Goal: Task Accomplishment & Management: Manage account settings

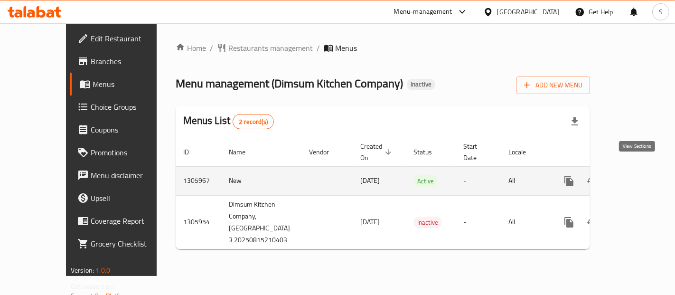
click at [635, 177] on icon "enhanced table" at bounding box center [638, 181] width 9 height 9
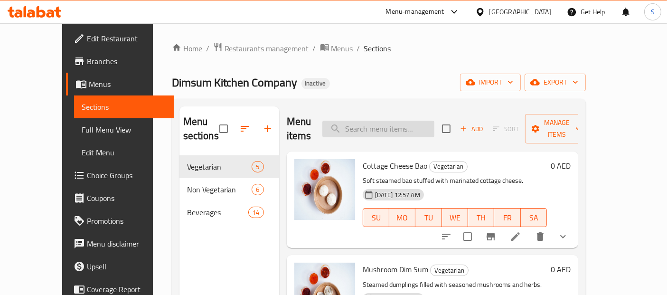
click at [407, 121] on input "search" at bounding box center [379, 129] width 112 height 17
paste input "orange juice"
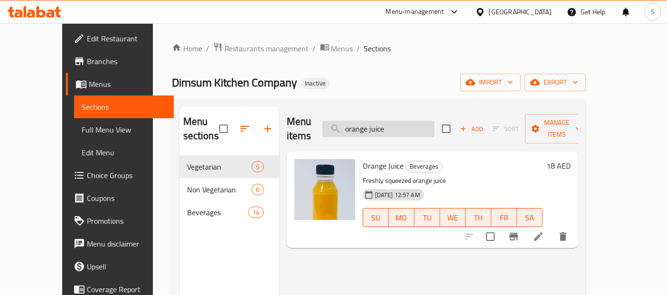
click at [410, 121] on input "orange juice" at bounding box center [379, 129] width 112 height 17
paste input "watermelon"
click at [410, 121] on input "orange watermelon" at bounding box center [379, 129] width 112 height 17
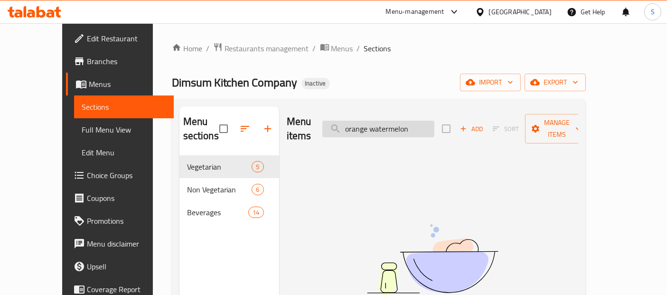
click at [376, 121] on input "orange watermelon" at bounding box center [379, 129] width 112 height 17
click at [402, 121] on input "watermelon" at bounding box center [379, 129] width 112 height 17
click at [391, 121] on input "watermelon" at bounding box center [379, 129] width 112 height 17
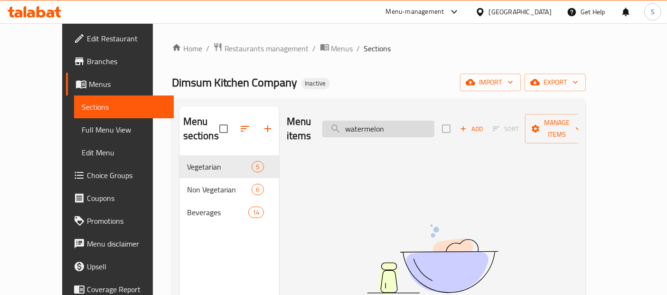
click at [391, 121] on input "watermelon" at bounding box center [379, 129] width 112 height 17
paste input "lassi"
click at [386, 123] on input "lassi" at bounding box center [379, 129] width 112 height 17
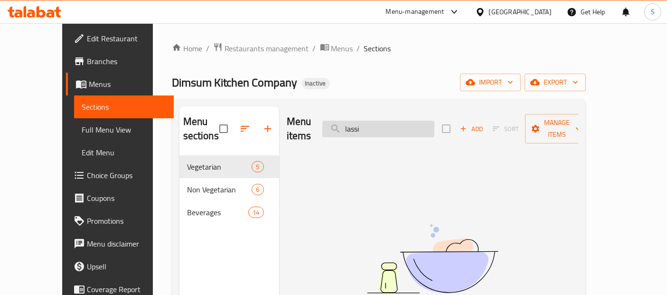
paste input "cold coffe"
click at [386, 123] on input "lassicold coffe" at bounding box center [379, 129] width 112 height 17
paste input "search"
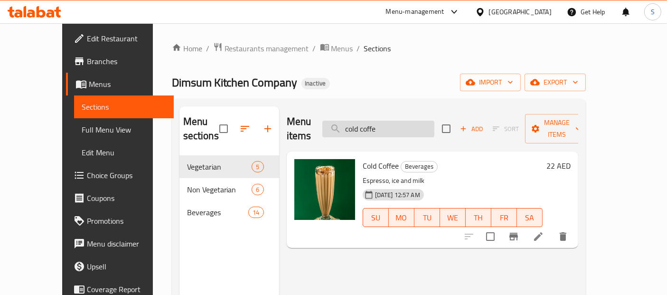
click at [423, 121] on input "cold coffe" at bounding box center [379, 129] width 112 height 17
paste input "orange juic"
click at [423, 121] on input "cold orange juic" at bounding box center [379, 129] width 112 height 17
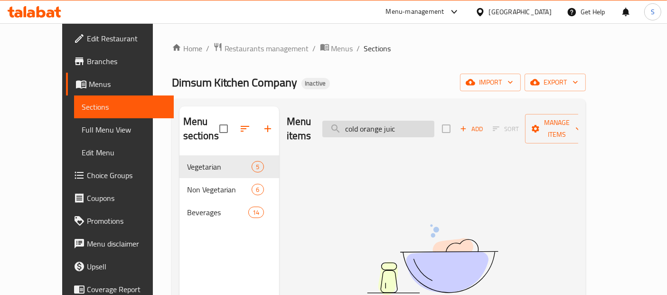
click at [388, 121] on input "cold orange juic" at bounding box center [379, 129] width 112 height 17
paste input "watermelon juice"
click at [386, 123] on input "watermelon juice" at bounding box center [379, 129] width 112 height 17
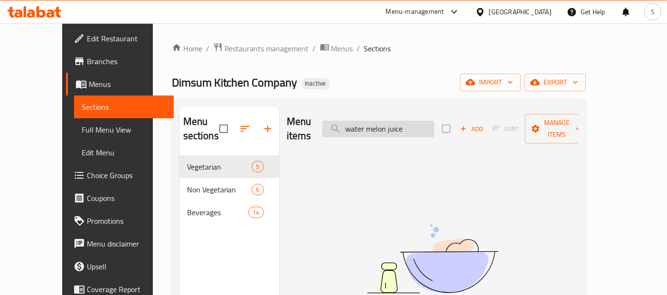
click at [386, 123] on input "water melon juice" at bounding box center [379, 129] width 112 height 17
click at [380, 121] on input "water melon juice" at bounding box center [379, 129] width 112 height 17
click at [393, 125] on input "melon juice" at bounding box center [379, 129] width 112 height 17
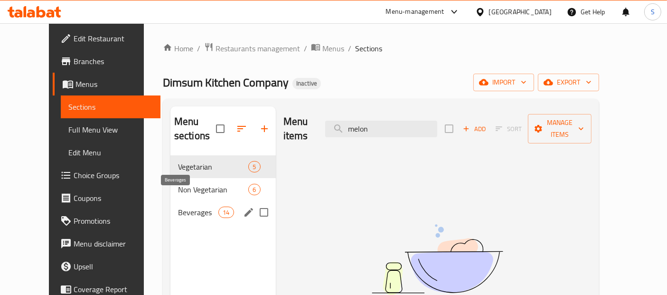
click at [178, 207] on span "Beverages" at bounding box center [198, 212] width 40 height 11
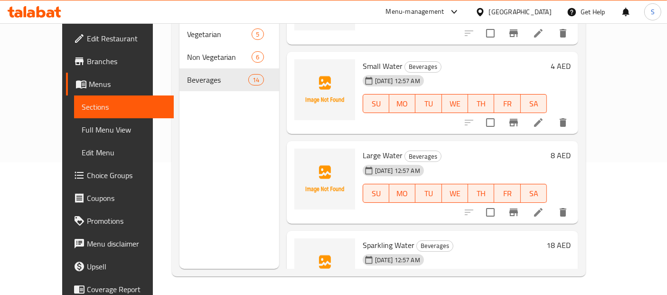
scroll to position [1067, 0]
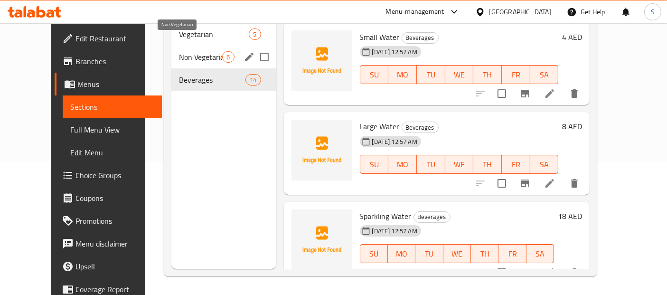
click at [179, 51] on span "Non Vegetarian" at bounding box center [200, 56] width 43 height 11
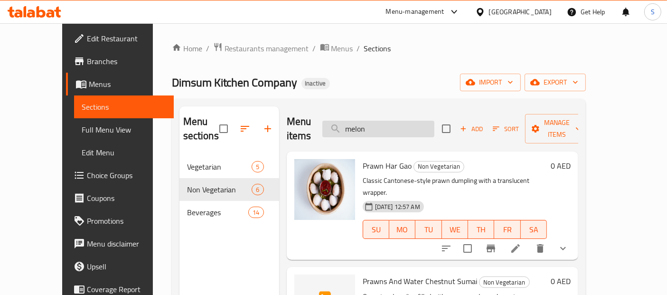
click at [403, 127] on input "melon" at bounding box center [379, 129] width 112 height 17
paste input "lassi"
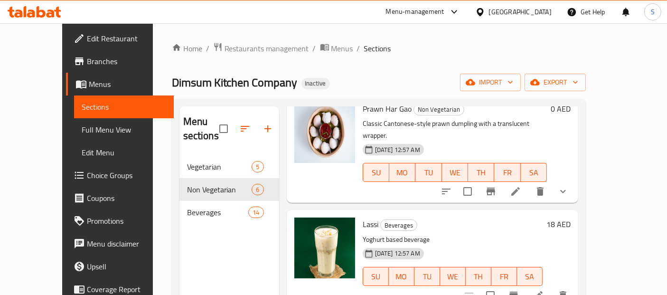
scroll to position [61, 0]
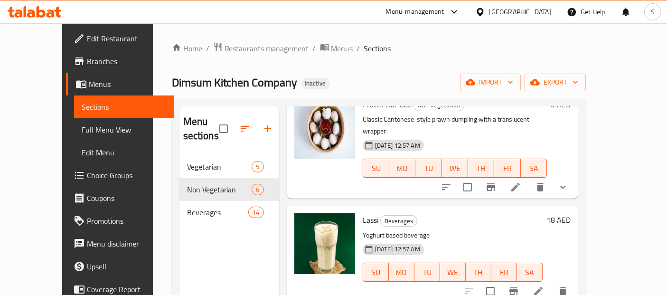
type input "lassi"
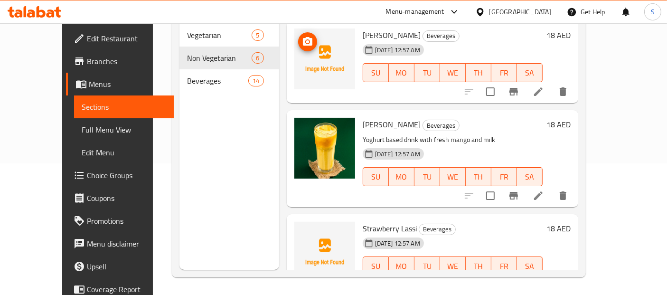
scroll to position [133, 0]
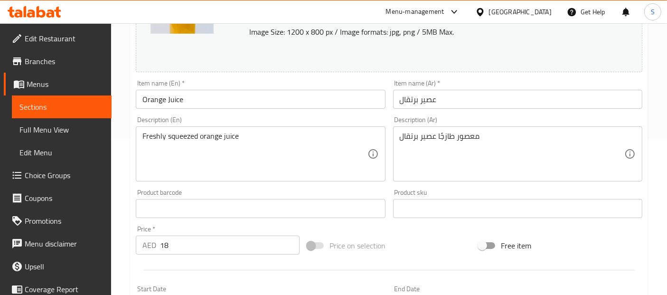
scroll to position [158, 0]
click at [237, 137] on textarea "Freshly squeezed orange juice" at bounding box center [254, 152] width 225 height 45
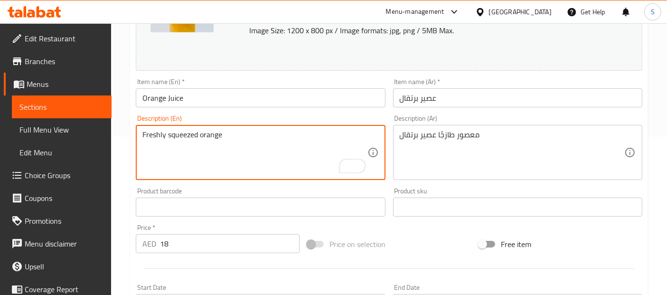
type textarea "Freshly squeezed orange"
click at [427, 134] on textarea "معصور طازجًا عصير برتقال" at bounding box center [512, 152] width 225 height 45
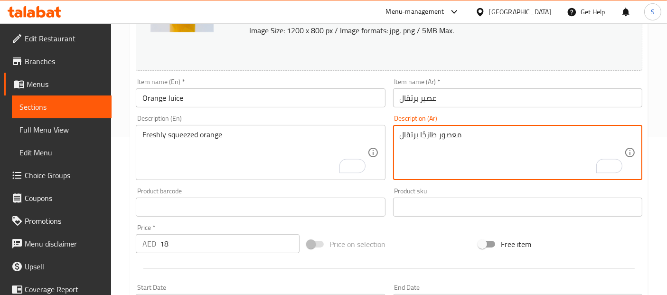
click at [410, 133] on textarea "معصور طازجًا برتقال" at bounding box center [512, 152] width 225 height 45
click at [398, 133] on div "معصور طازجًا Description (Ar)" at bounding box center [517, 152] width 249 height 55
paste textarea "برتقال"
click at [406, 133] on textarea "معصور طازجًا برتقال" at bounding box center [512, 152] width 225 height 45
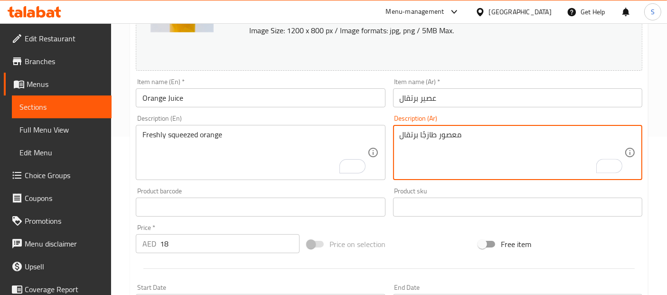
click at [406, 133] on textarea "معصور طازجًا برتقال" at bounding box center [512, 152] width 225 height 45
click at [396, 132] on div "معصور طازجًا Description (Ar)" at bounding box center [517, 152] width 249 height 55
click at [399, 134] on div "معصور طازجًا Description (Ar)" at bounding box center [517, 152] width 249 height 55
click at [401, 134] on textarea "معصور طازجًا" at bounding box center [512, 152] width 225 height 45
click at [397, 134] on div "معصور طازجًا Description (Ar)" at bounding box center [517, 152] width 249 height 55
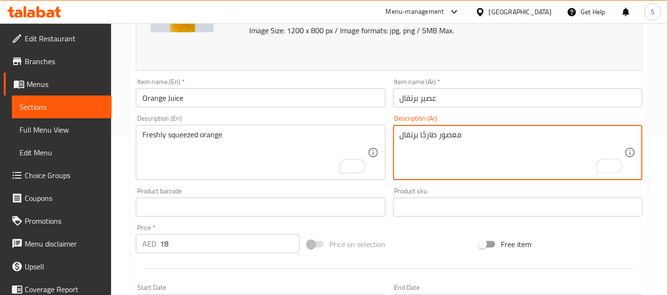
click at [433, 148] on textarea "معصور طازجًا برتقال" at bounding box center [512, 152] width 225 height 45
type textarea "معصور طازجًا برتقال"
click at [340, 97] on input "Orange Juice" at bounding box center [260, 97] width 249 height 19
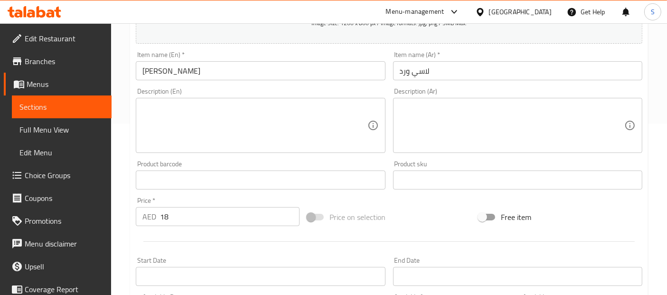
scroll to position [176, 0]
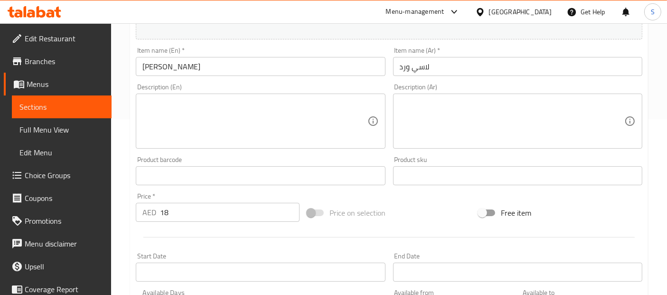
click at [298, 140] on textarea at bounding box center [254, 121] width 225 height 45
paste textarea "yogurt-based beverage with a hint of rose"
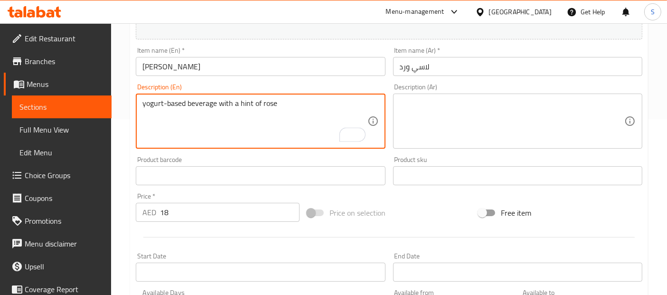
type textarea "yogurt-based beverage with a hint of rose"
click at [504, 115] on textarea at bounding box center [512, 121] width 225 height 45
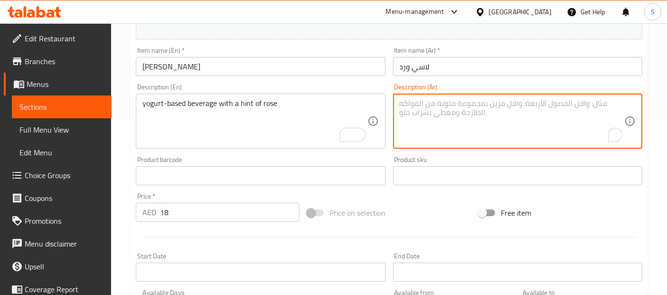
paste textarea "مشروب مصنوع من الزبادي مع لمسة من الورد"
click at [506, 109] on textarea "مشروب مصنوع من الزبادي مع لمسة من الورد" at bounding box center [512, 121] width 225 height 45
click at [438, 101] on textarea "مشروب اساسه من الزبادي مع لمسة من الورد" at bounding box center [512, 121] width 225 height 45
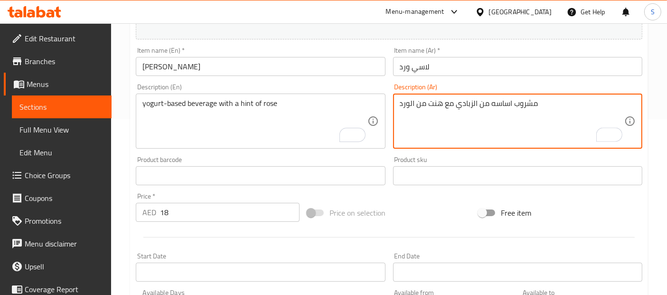
click at [420, 101] on textarea "مشروب اساسه من الزبادي مع هنت من الورد" at bounding box center [512, 121] width 225 height 45
type textarea "مشروب اساسه من الزبادي مع هنت من الورد"
click at [446, 68] on input "لاسي ورد" at bounding box center [517, 66] width 249 height 19
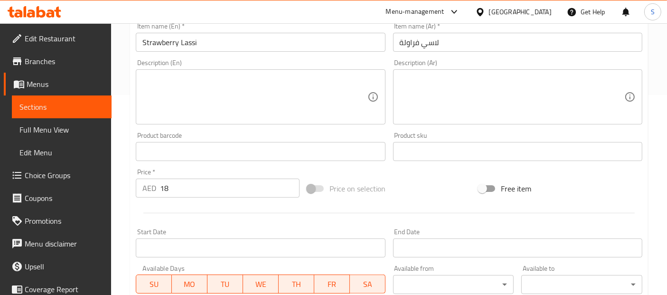
scroll to position [176, 0]
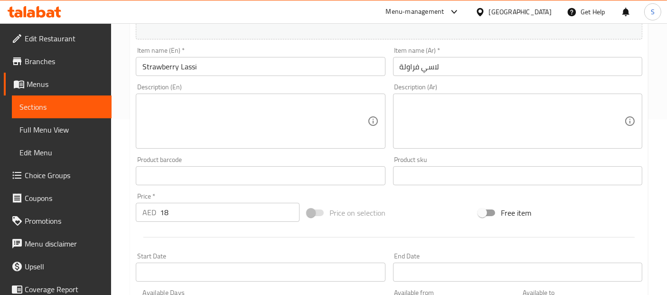
click at [267, 134] on textarea at bounding box center [254, 121] width 225 height 45
paste textarea "blend of yogurt, milk, and ripe strawberries served over ice"
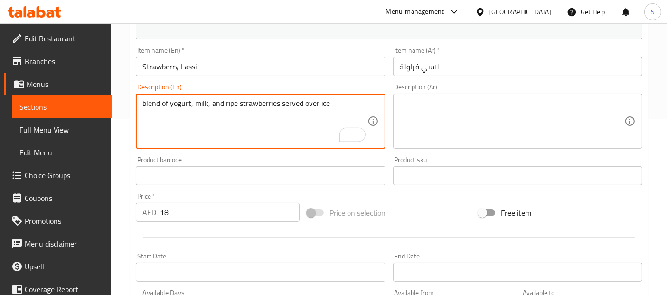
type textarea "blend of yogurt, milk, and ripe strawberries served over ice"
click at [474, 110] on textarea at bounding box center [512, 121] width 225 height 45
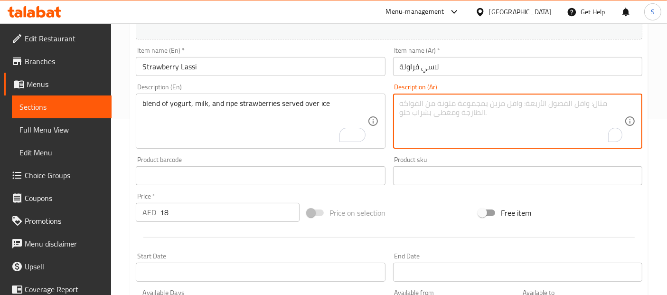
paste textarea "مزيج من الزبادي والحليب والفراولة الناضجة يقدم مع الثلج"
drag, startPoint x: 515, startPoint y: 101, endPoint x: 524, endPoint y: 104, distance: 9.3
click at [524, 104] on textarea "مزيج من الزبادي والحليب والفراولة الناضجة يقدم مع الثلج" at bounding box center [512, 121] width 225 height 45
drag, startPoint x: 490, startPoint y: 101, endPoint x: 497, endPoint y: 105, distance: 8.5
click at [497, 105] on textarea "مزيج من الزبادي، حليب والفراولة الناضجة يقدم مع الثلج" at bounding box center [512, 121] width 225 height 45
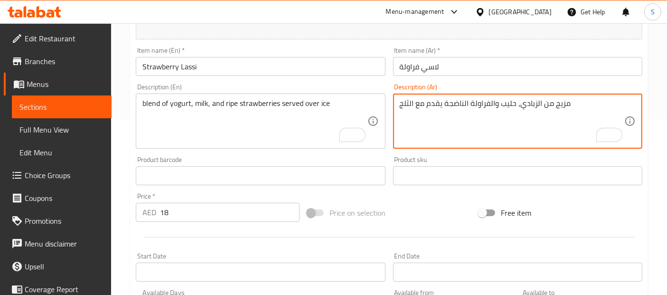
click at [495, 112] on textarea "مزيج من الزبادي، حليب والفراولة الناضجة يقدم مع الثلج" at bounding box center [512, 121] width 225 height 45
type textarea "مزيج من الزبادي، حليب والفراولة الناضجة يقدم مع الثلج"
click at [461, 71] on input "لاسي فراولة" at bounding box center [517, 66] width 249 height 19
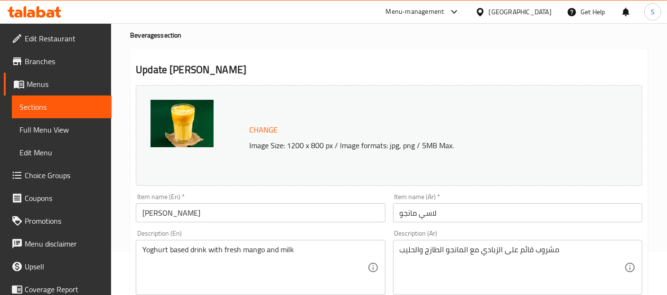
scroll to position [44, 0]
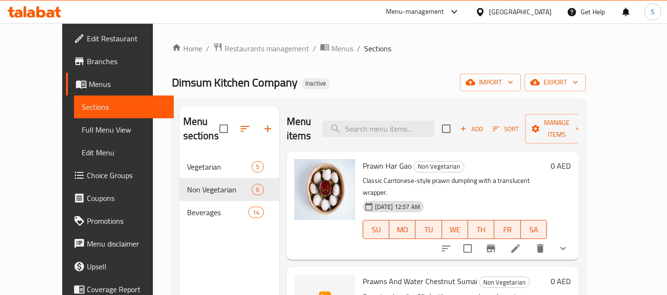
scroll to position [133, 0]
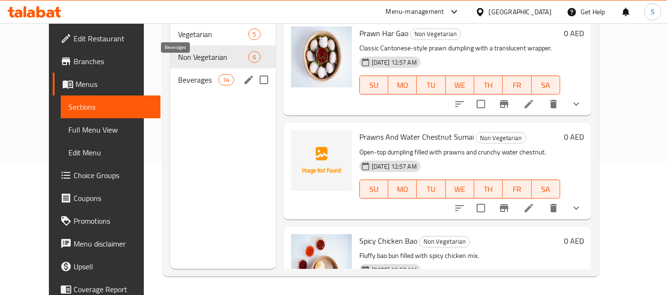
click at [178, 74] on span "Beverages" at bounding box center [198, 79] width 40 height 11
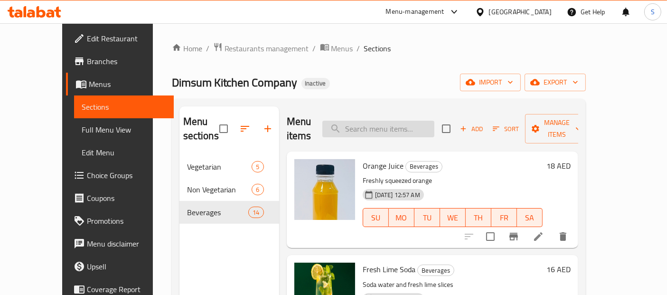
drag, startPoint x: 398, startPoint y: 135, endPoint x: 405, endPoint y: 124, distance: 13.2
click at [405, 124] on div "Menu items Add Sort Manage items" at bounding box center [433, 128] width 292 height 45
click at [405, 124] on input "search" at bounding box center [379, 129] width 112 height 17
paste input "cold coffe"
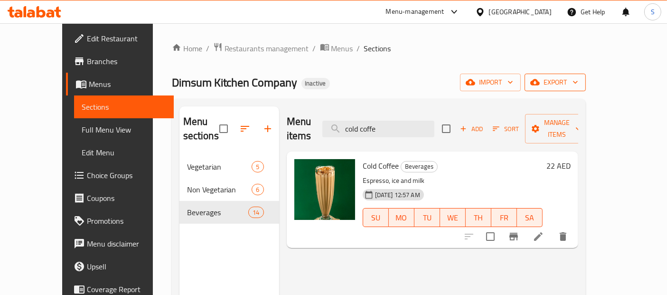
type input "cold coffe"
click at [586, 89] on button "export" at bounding box center [555, 83] width 61 height 18
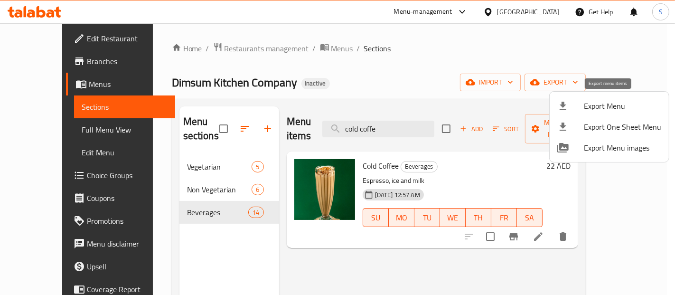
click at [607, 103] on span "Export Menu" at bounding box center [622, 105] width 77 height 11
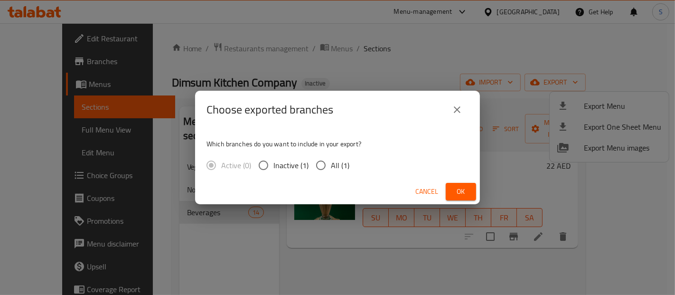
click at [342, 167] on span "All (1)" at bounding box center [340, 165] width 19 height 11
click at [331, 167] on input "All (1)" at bounding box center [321, 165] width 20 height 20
radio input "true"
click at [463, 192] on span "Ok" at bounding box center [461, 192] width 15 height 12
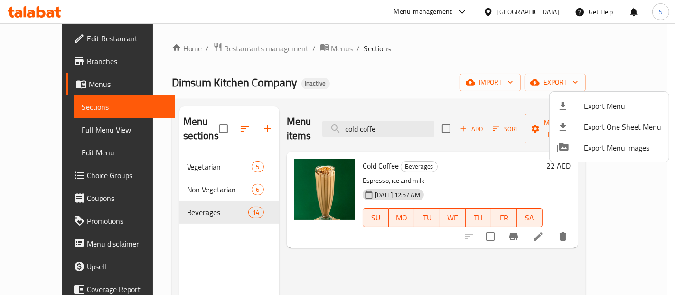
click at [433, 70] on div at bounding box center [337, 147] width 675 height 295
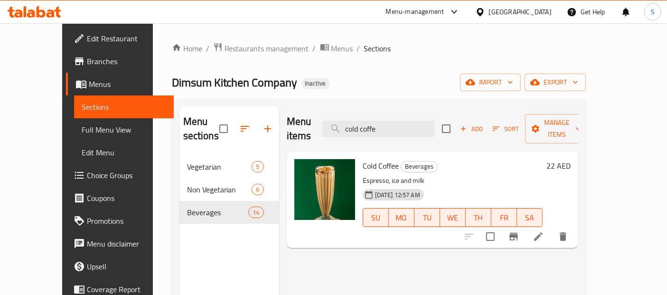
click at [503, 13] on div "[GEOGRAPHIC_DATA]" at bounding box center [520, 12] width 63 height 10
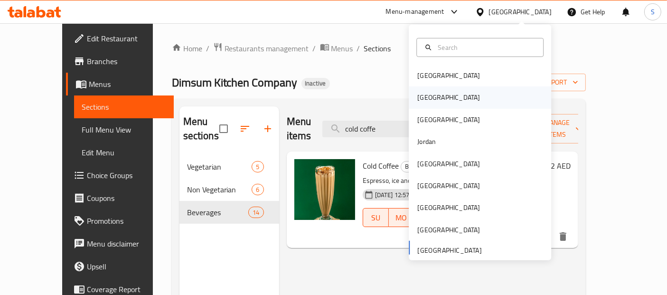
click at [418, 103] on div "[GEOGRAPHIC_DATA]" at bounding box center [448, 97] width 63 height 10
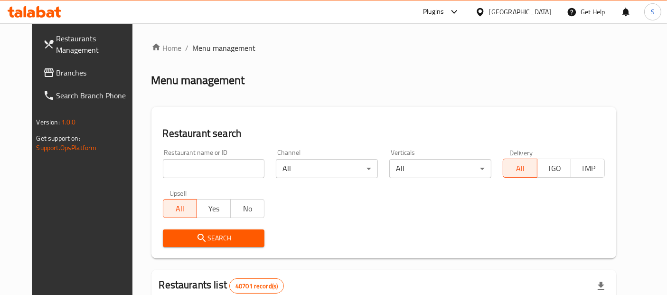
click at [229, 167] on input "search" at bounding box center [214, 168] width 102 height 19
paste input "773131"
type input "773131"
click button "Search" at bounding box center [214, 238] width 102 height 18
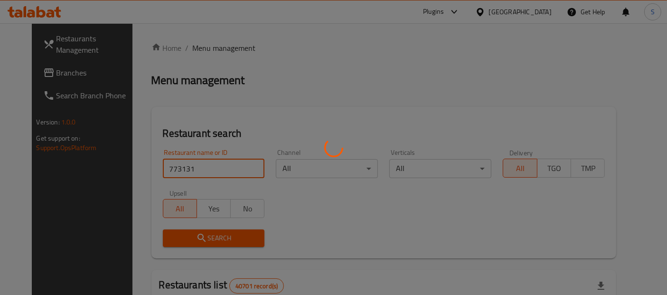
click at [59, 74] on div at bounding box center [333, 147] width 667 height 295
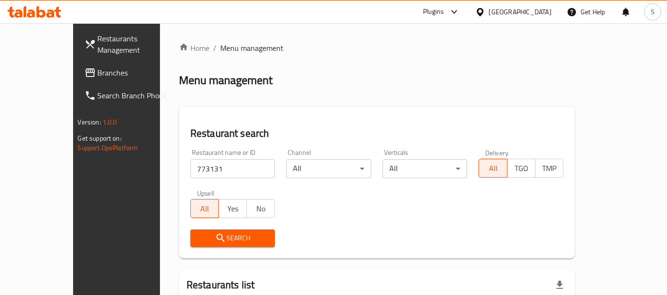
click at [98, 74] on span "Branches" at bounding box center [137, 72] width 79 height 11
